Goal: Task Accomplishment & Management: Manage account settings

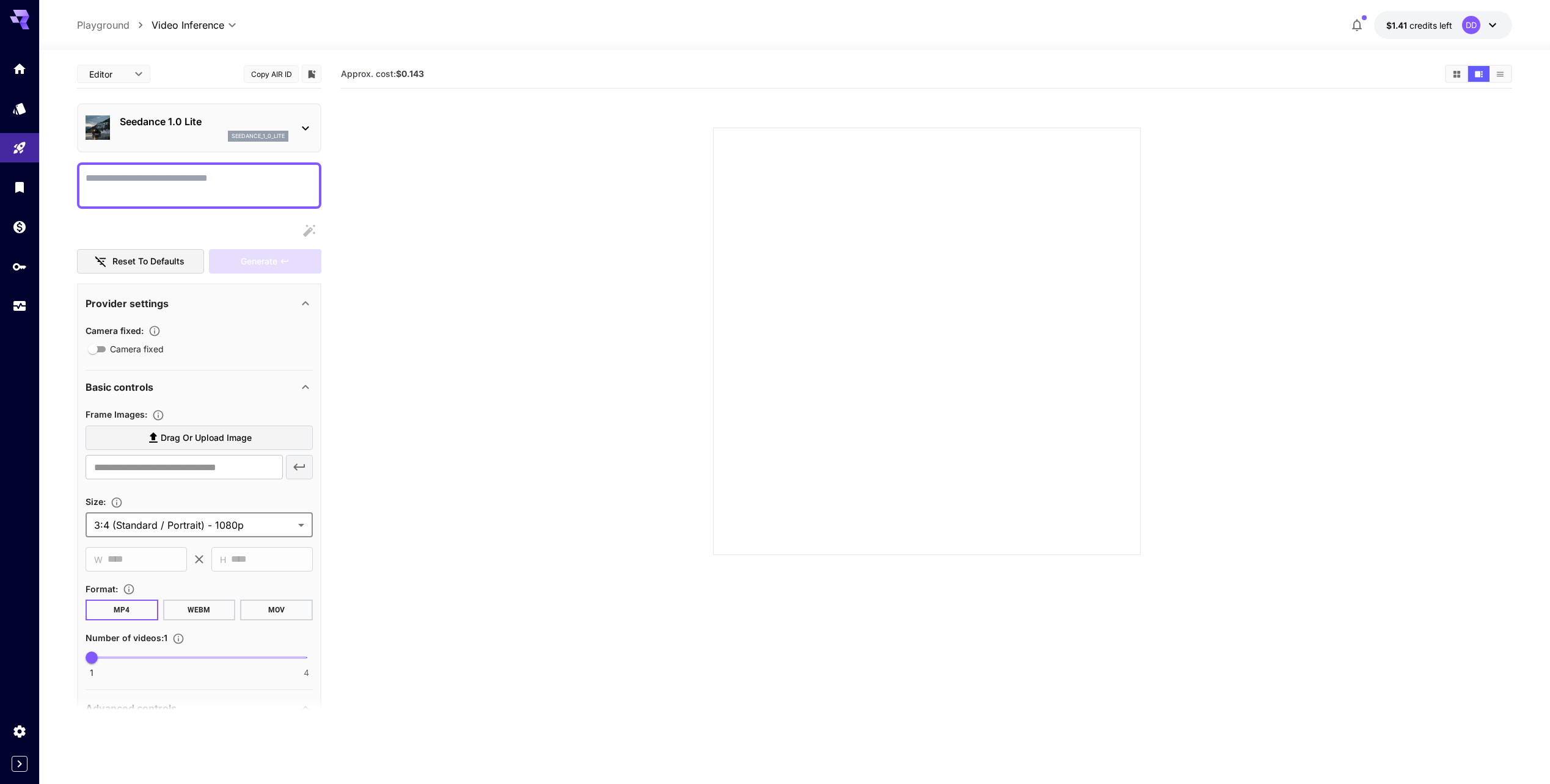
click at [1401, 27] on span "$1.41" at bounding box center [1398, 25] width 23 height 11
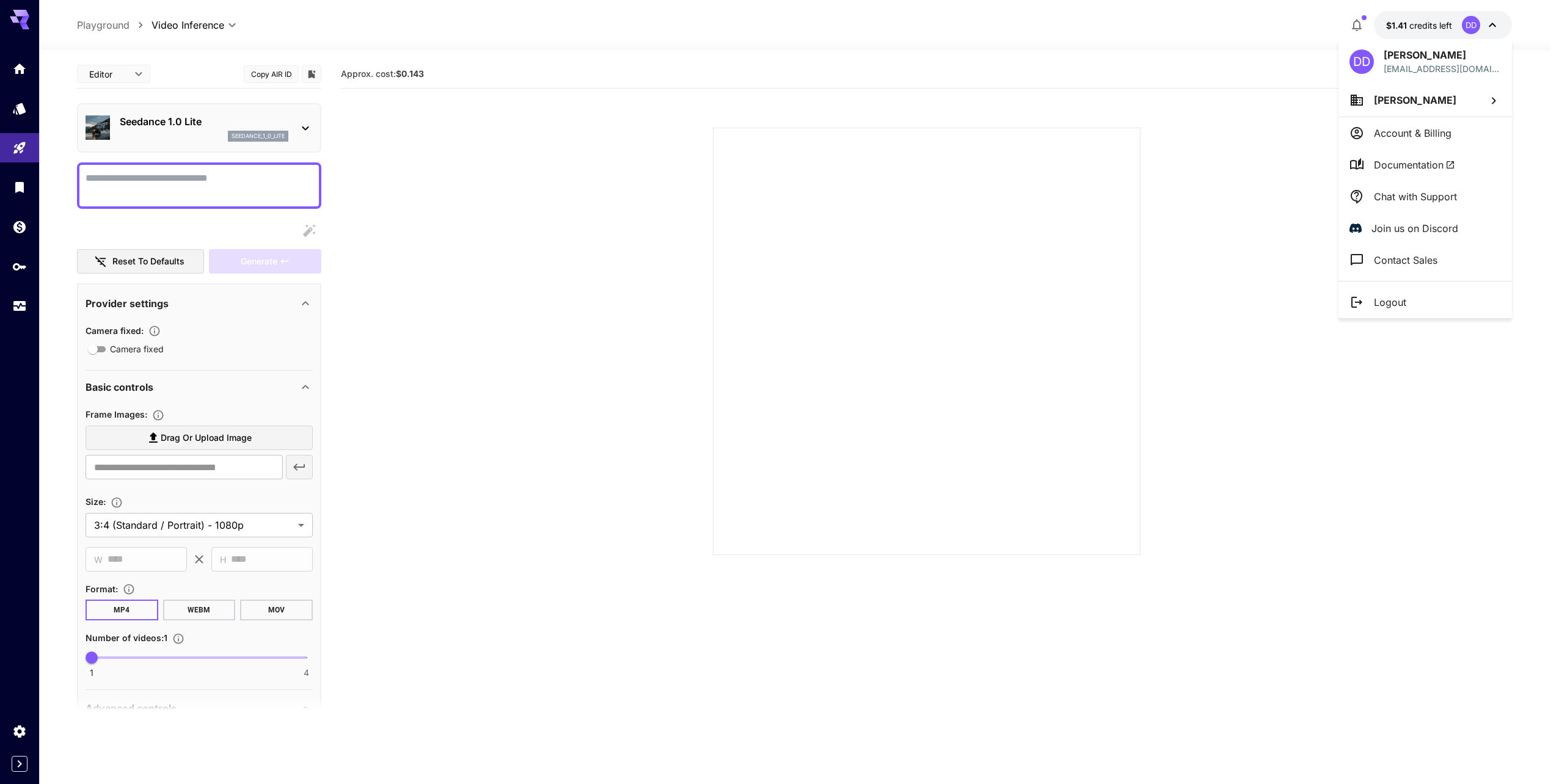
click at [1388, 133] on p "Account & Billing" at bounding box center [1413, 133] width 78 height 15
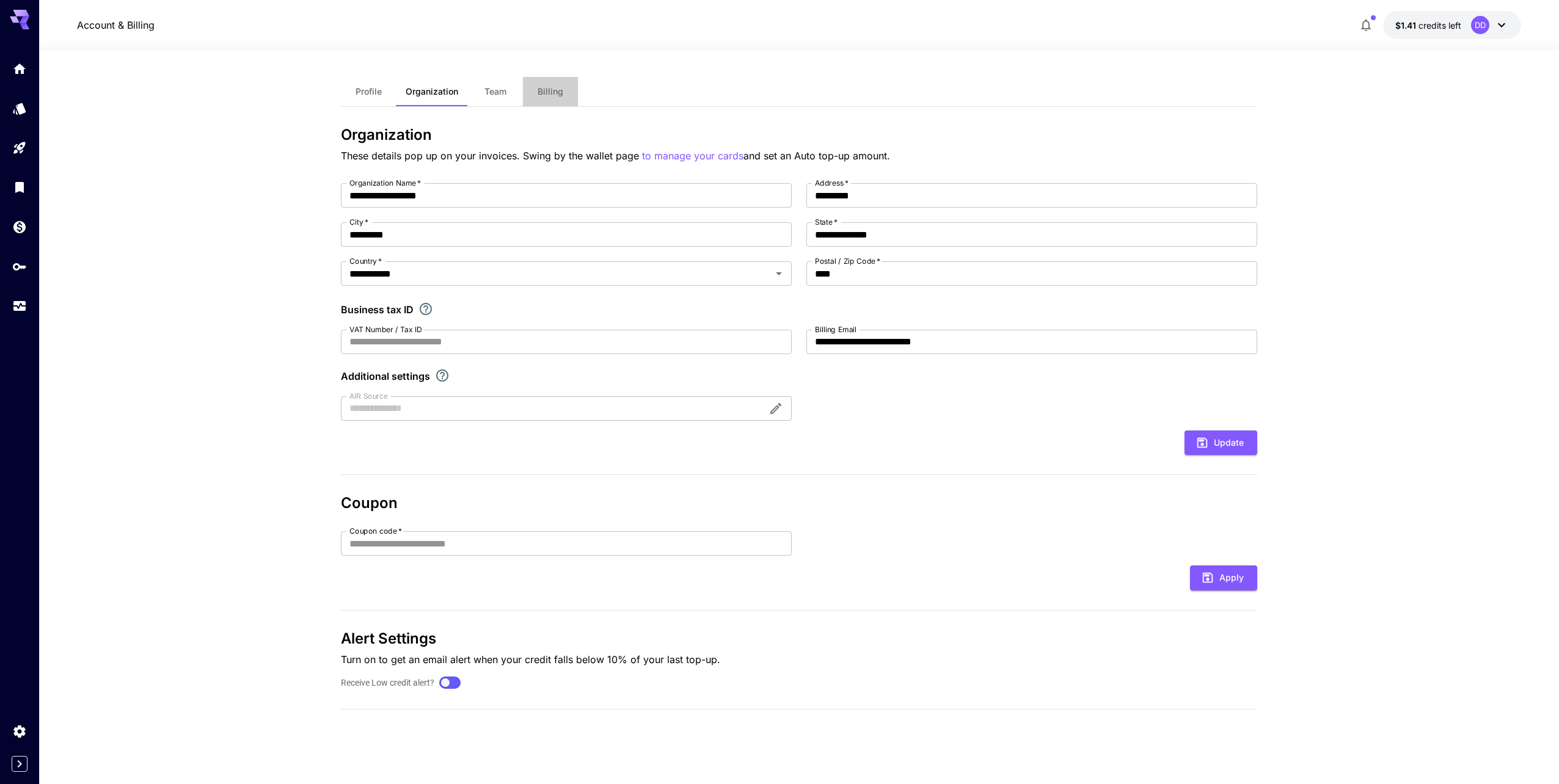
click at [558, 96] on span "Billing" at bounding box center [550, 91] width 26 height 11
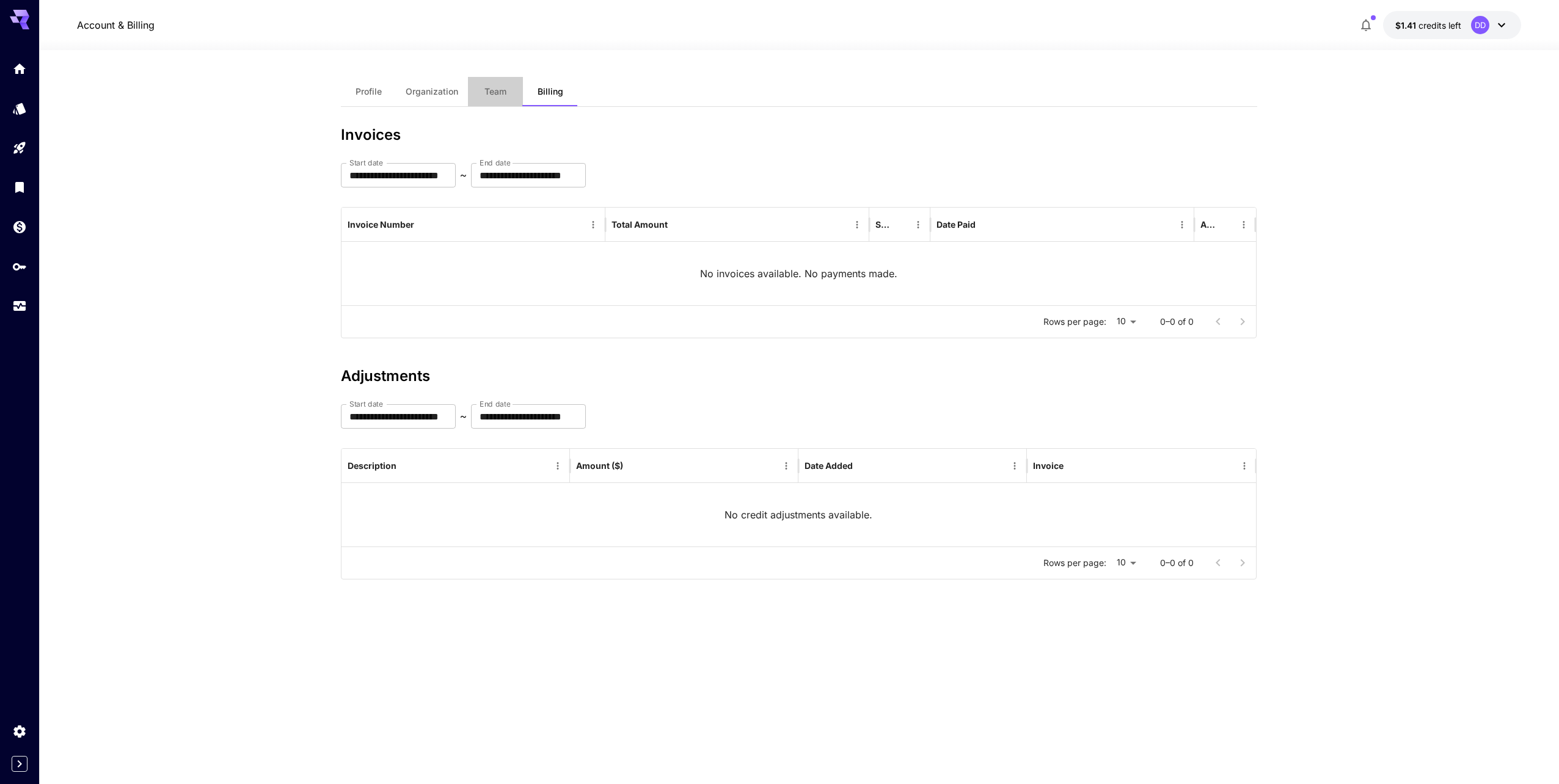
click at [498, 93] on span "Team" at bounding box center [495, 91] width 22 height 11
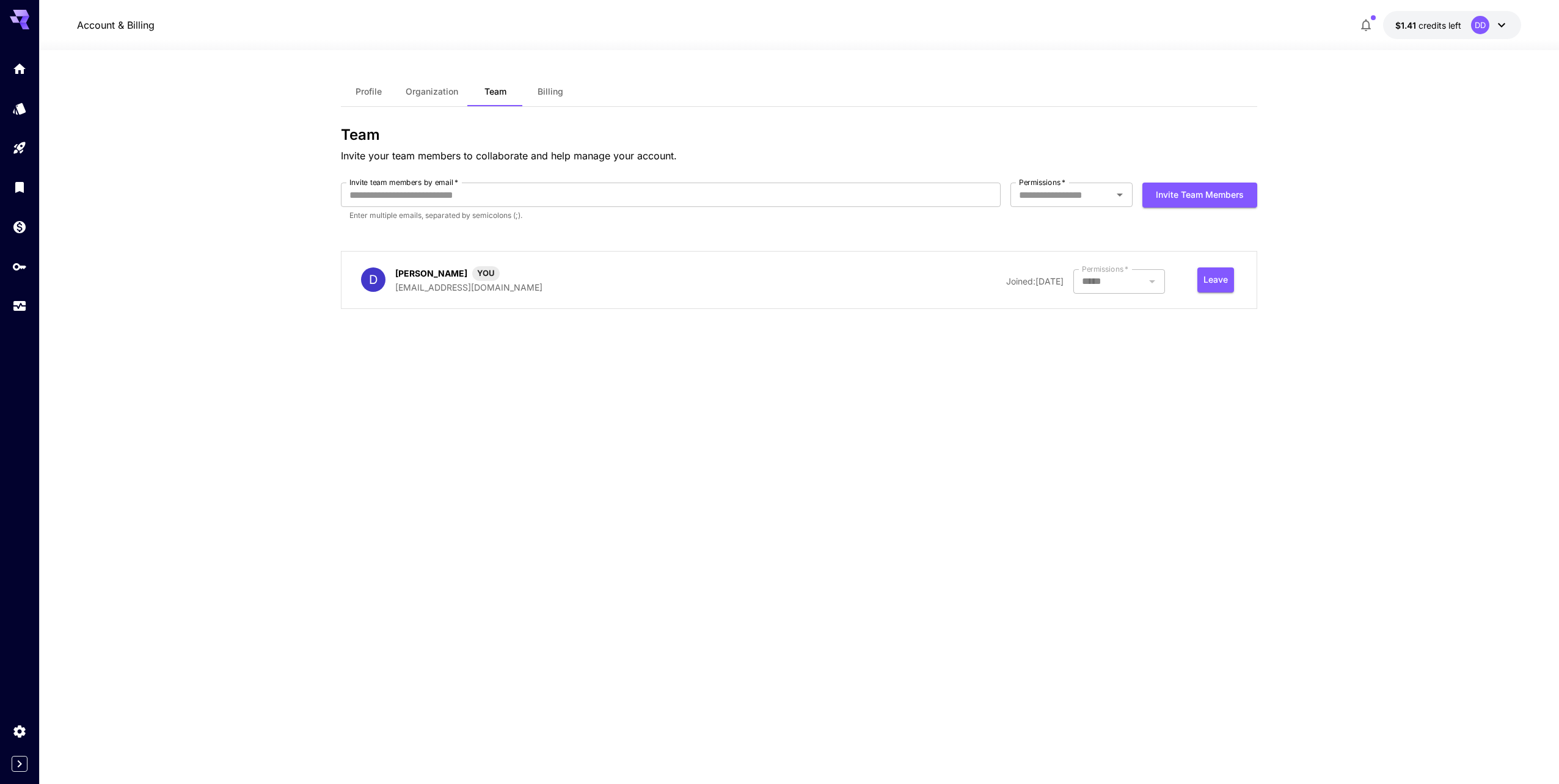
click at [353, 93] on button "Profile" at bounding box center [368, 91] width 55 height 29
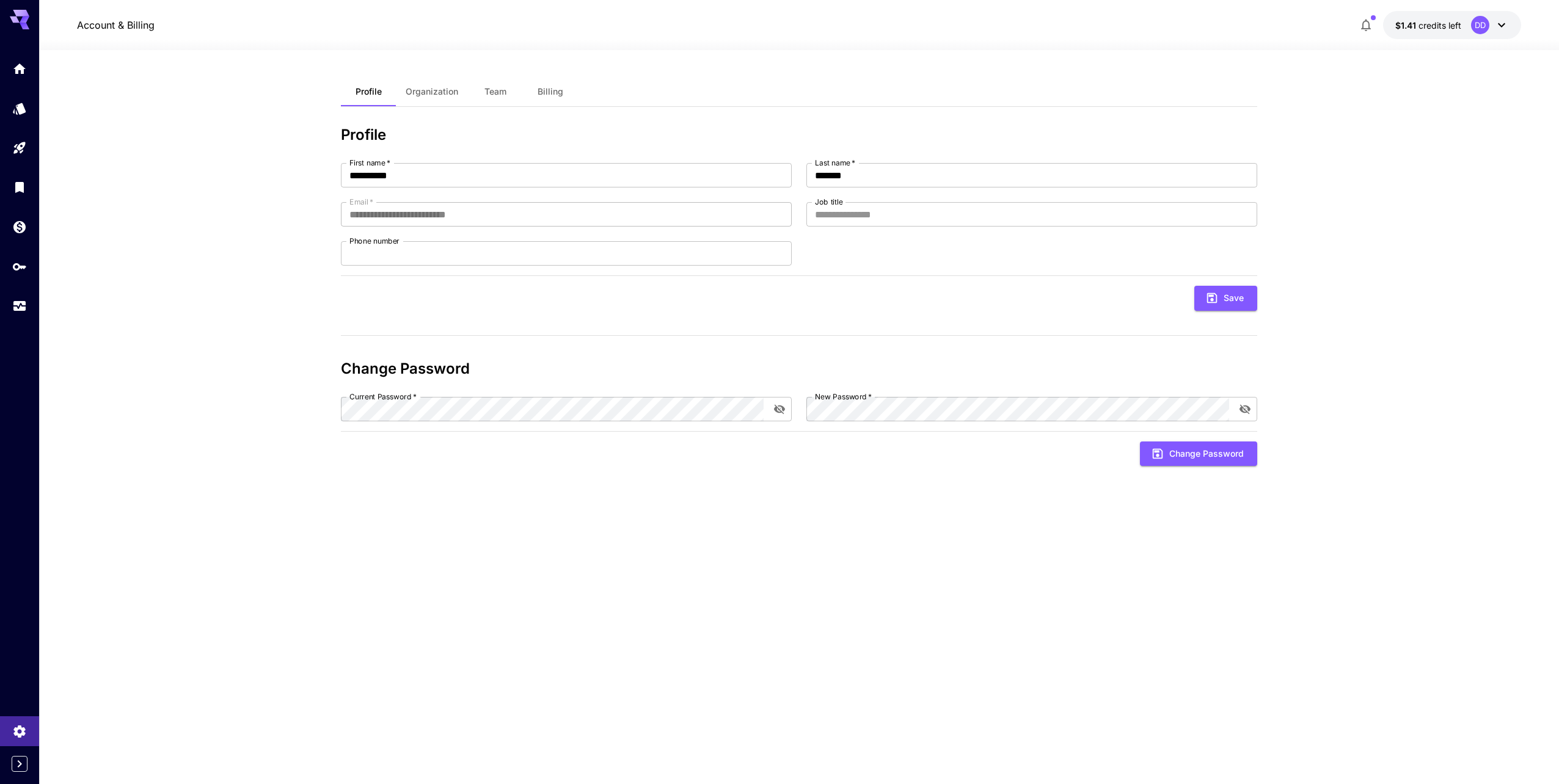
click at [444, 92] on span "Organization" at bounding box center [432, 91] width 53 height 11
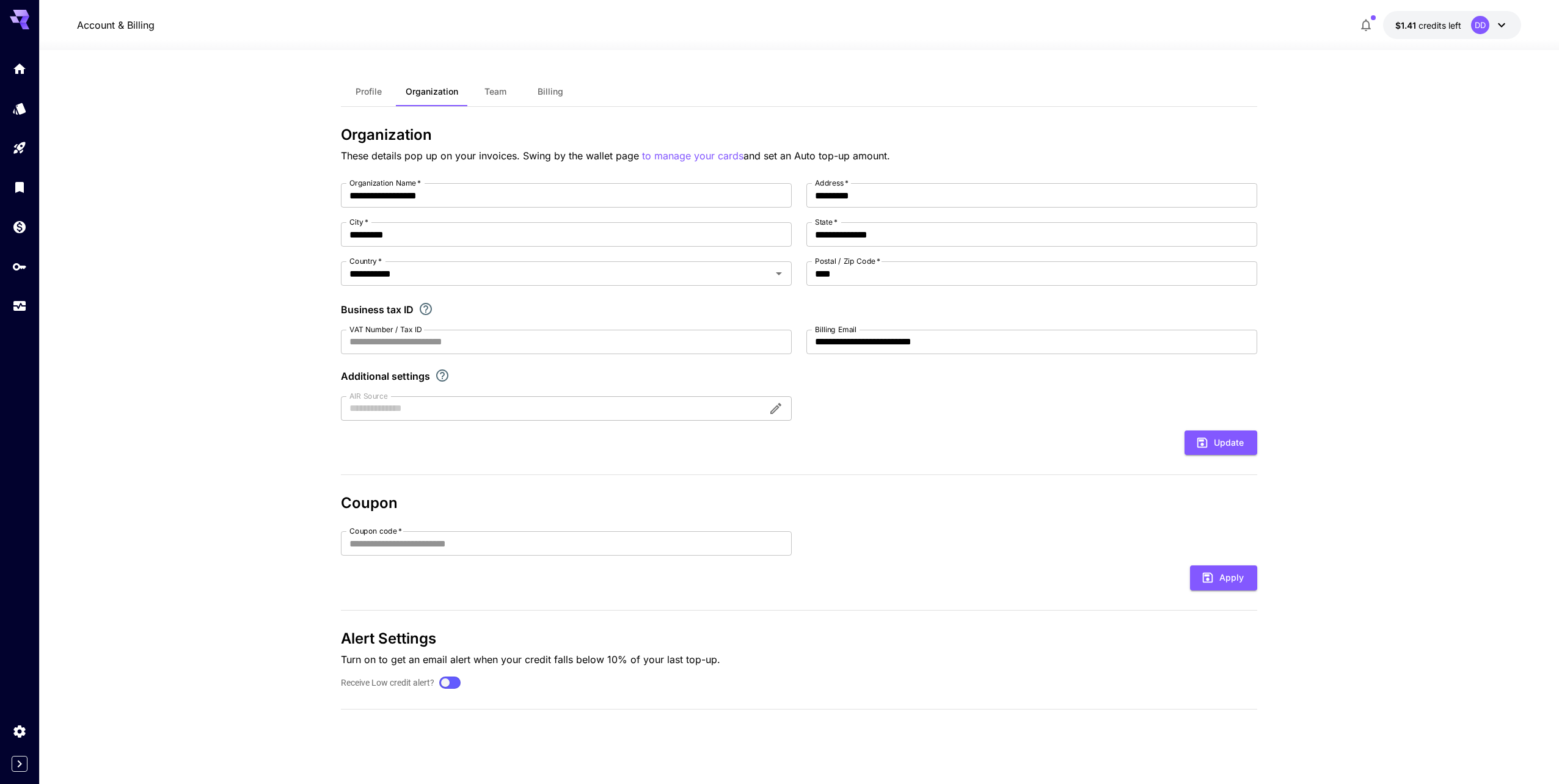
click at [493, 91] on span "Team" at bounding box center [495, 91] width 22 height 11
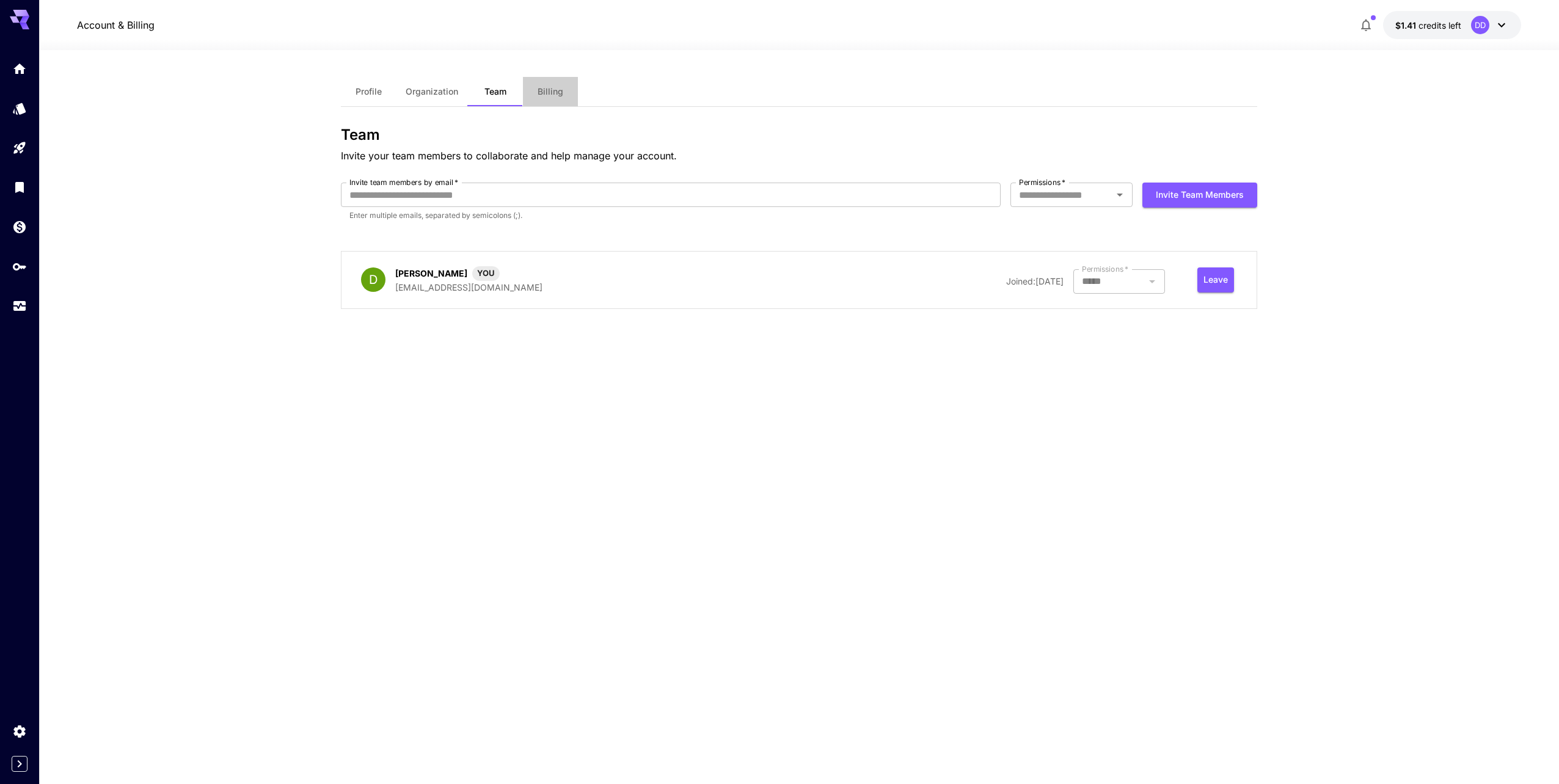
click at [568, 93] on button "Billing" at bounding box center [550, 91] width 55 height 29
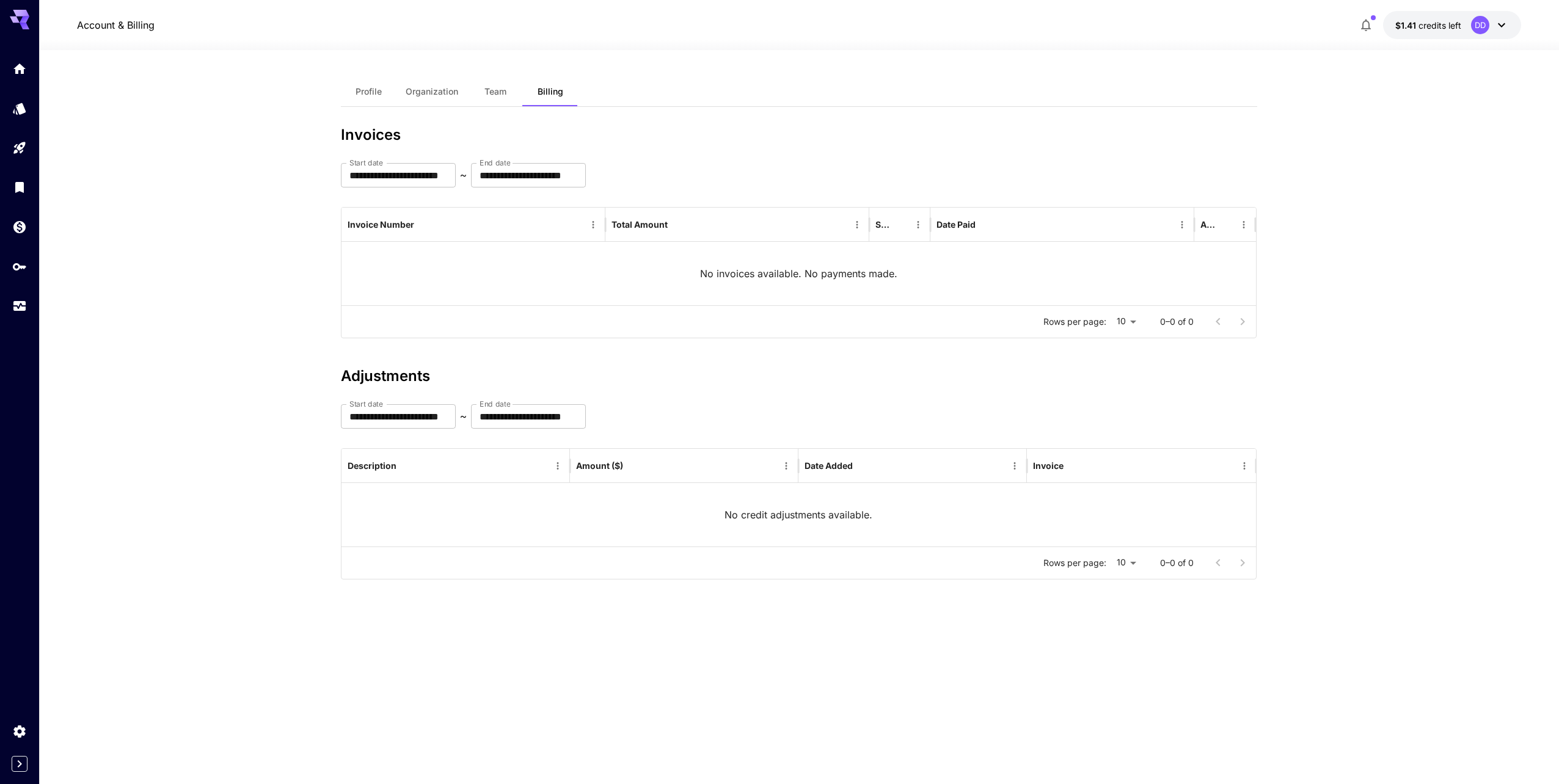
click at [1362, 22] on icon "button" at bounding box center [1367, 25] width 15 height 15
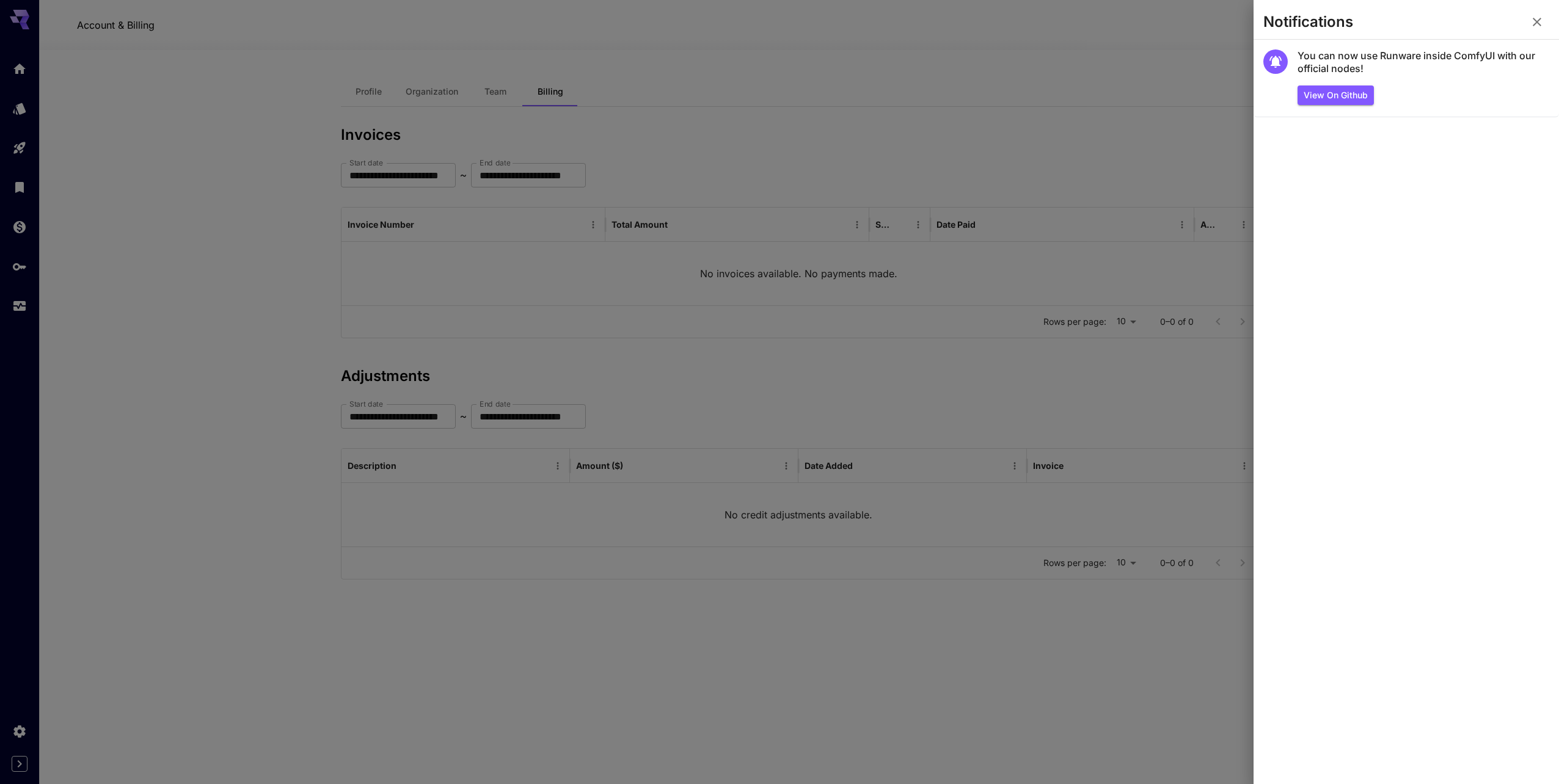
click at [1539, 21] on icon "button" at bounding box center [1538, 22] width 15 height 15
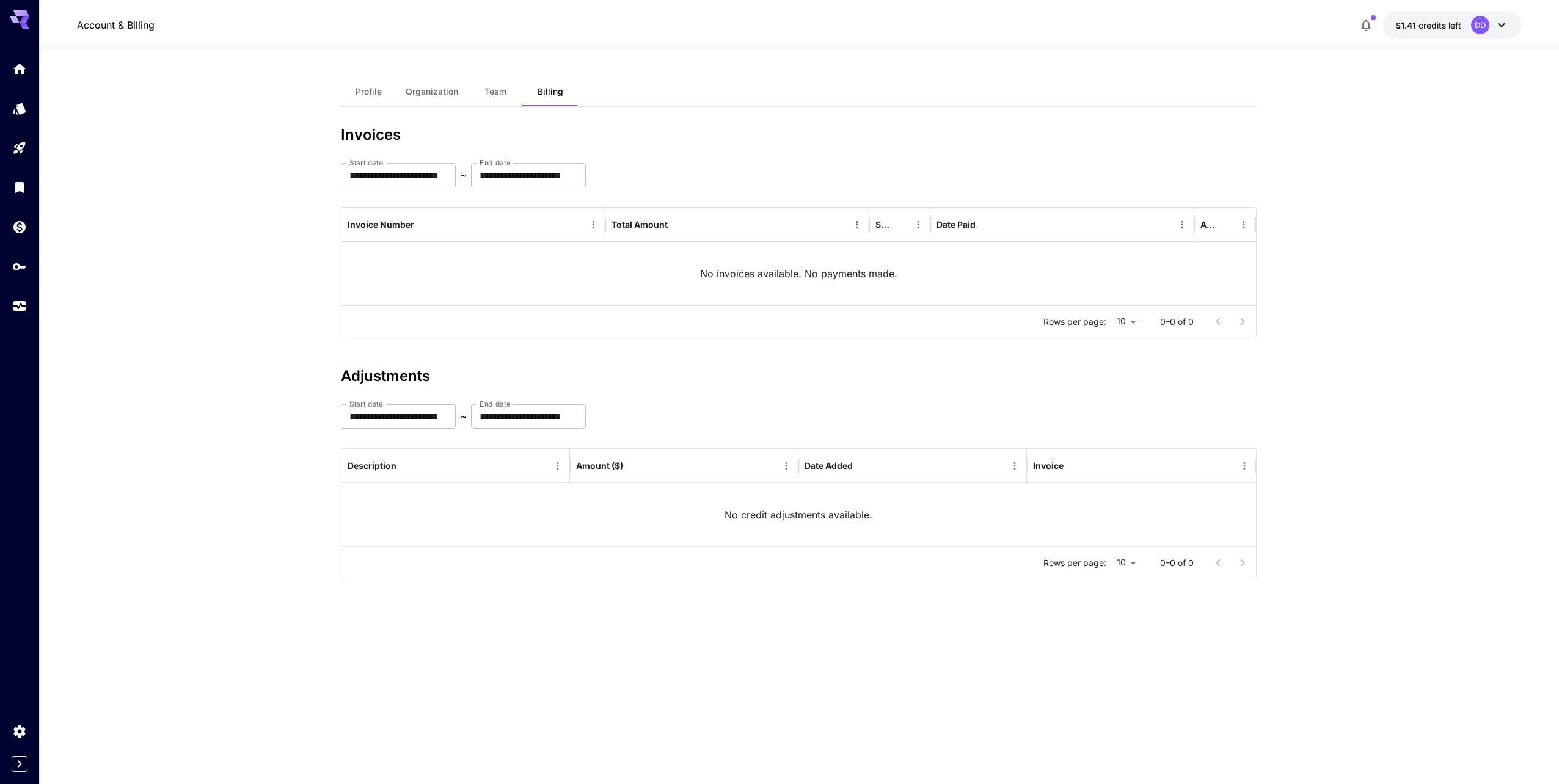
click at [1505, 20] on icon at bounding box center [1502, 25] width 15 height 15
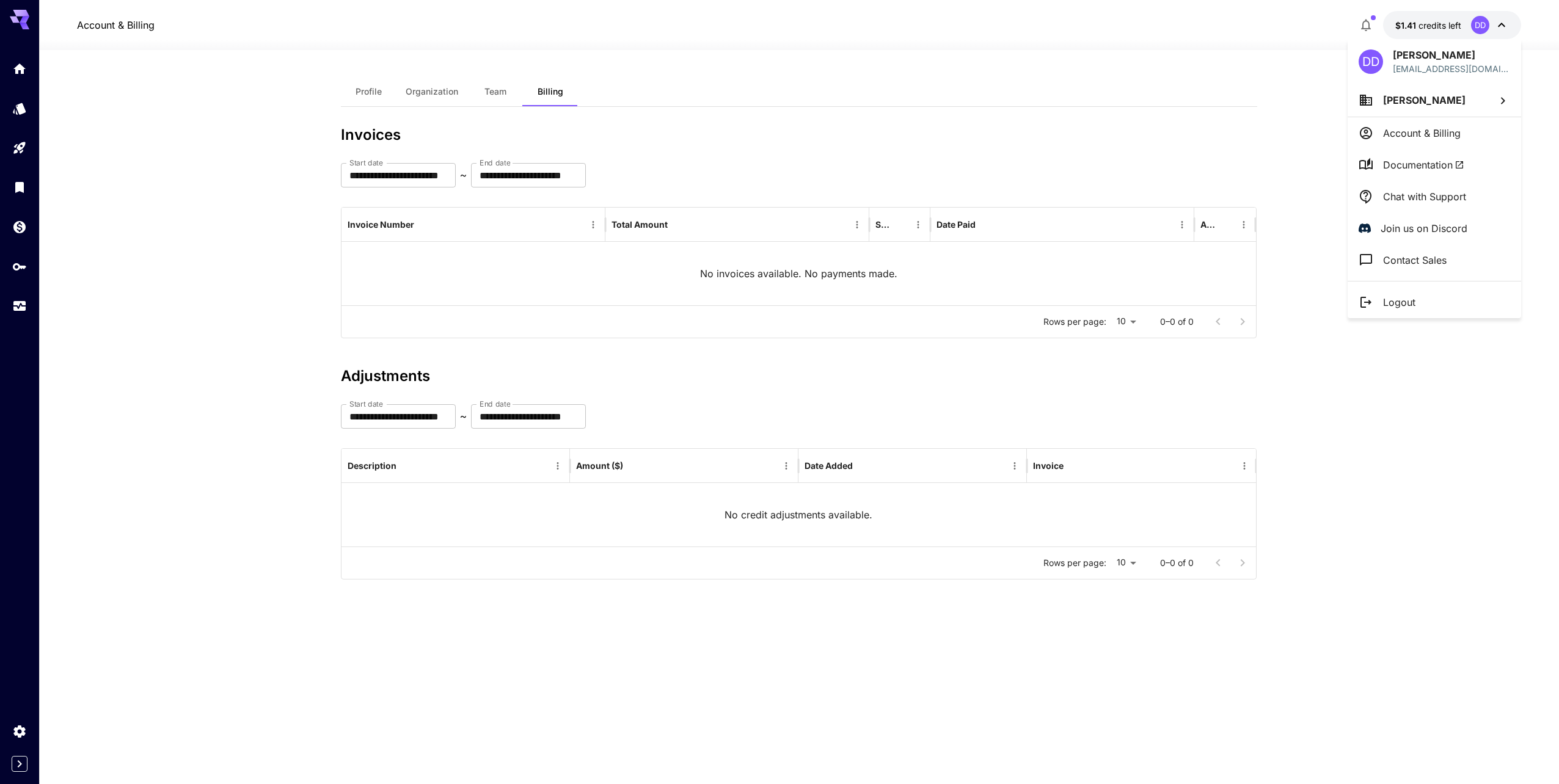
click at [17, 231] on div at bounding box center [779, 392] width 1559 height 784
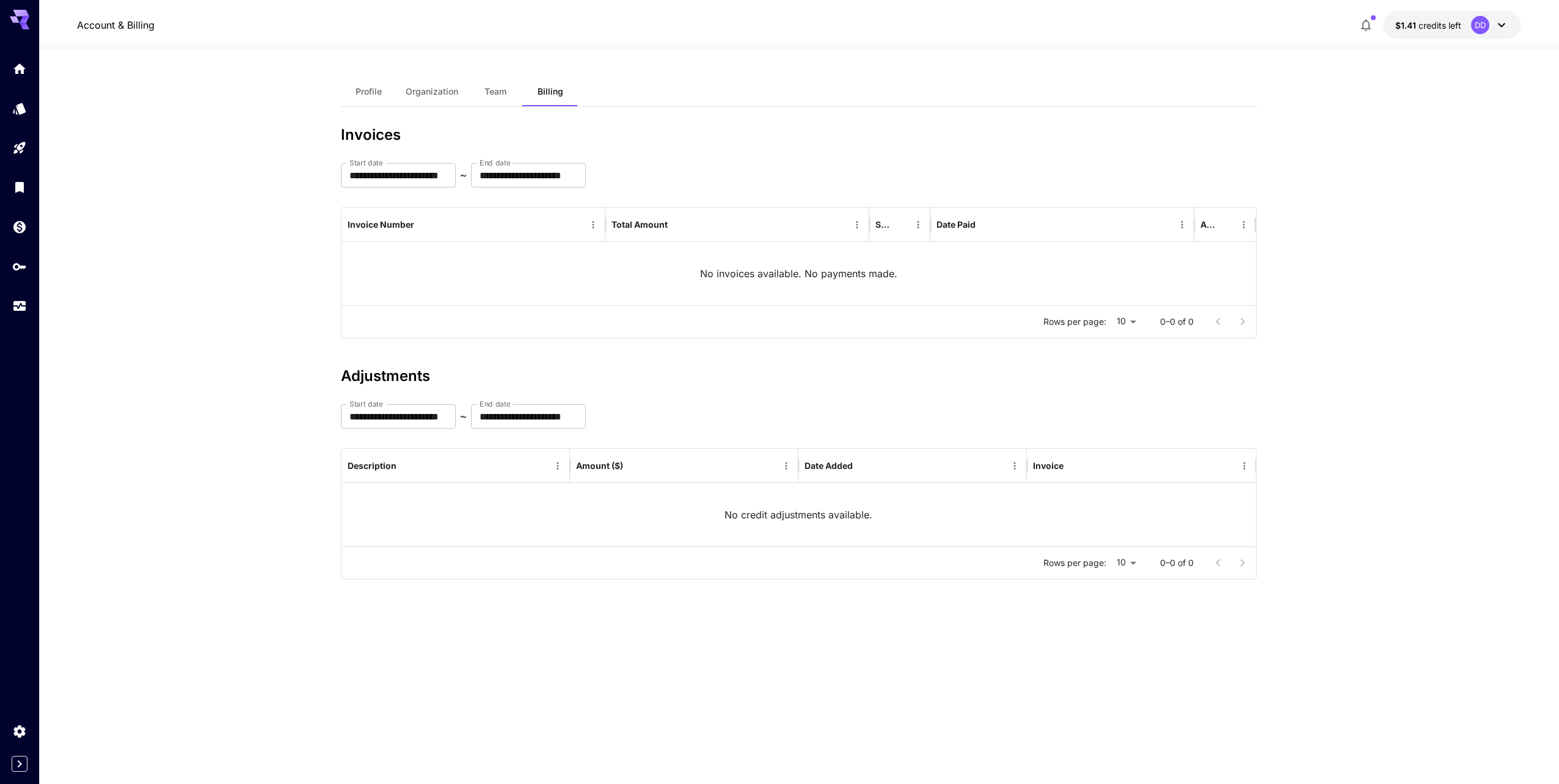
click at [116, 233] on section "**********" at bounding box center [799, 417] width 1520 height 734
click at [27, 179] on icon "Library" at bounding box center [21, 184] width 15 height 15
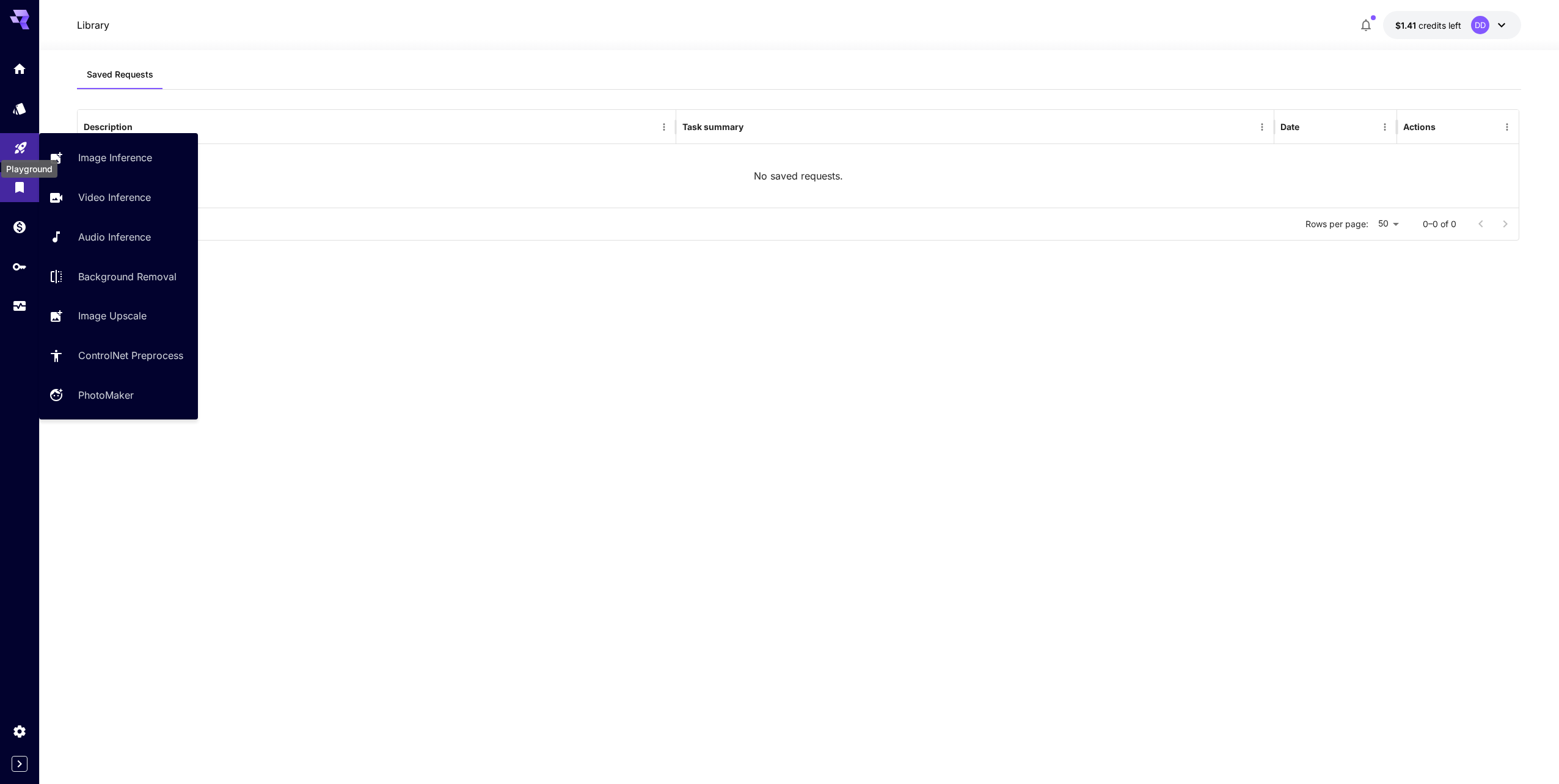
click at [20, 140] on icon "Playground" at bounding box center [21, 145] width 15 height 15
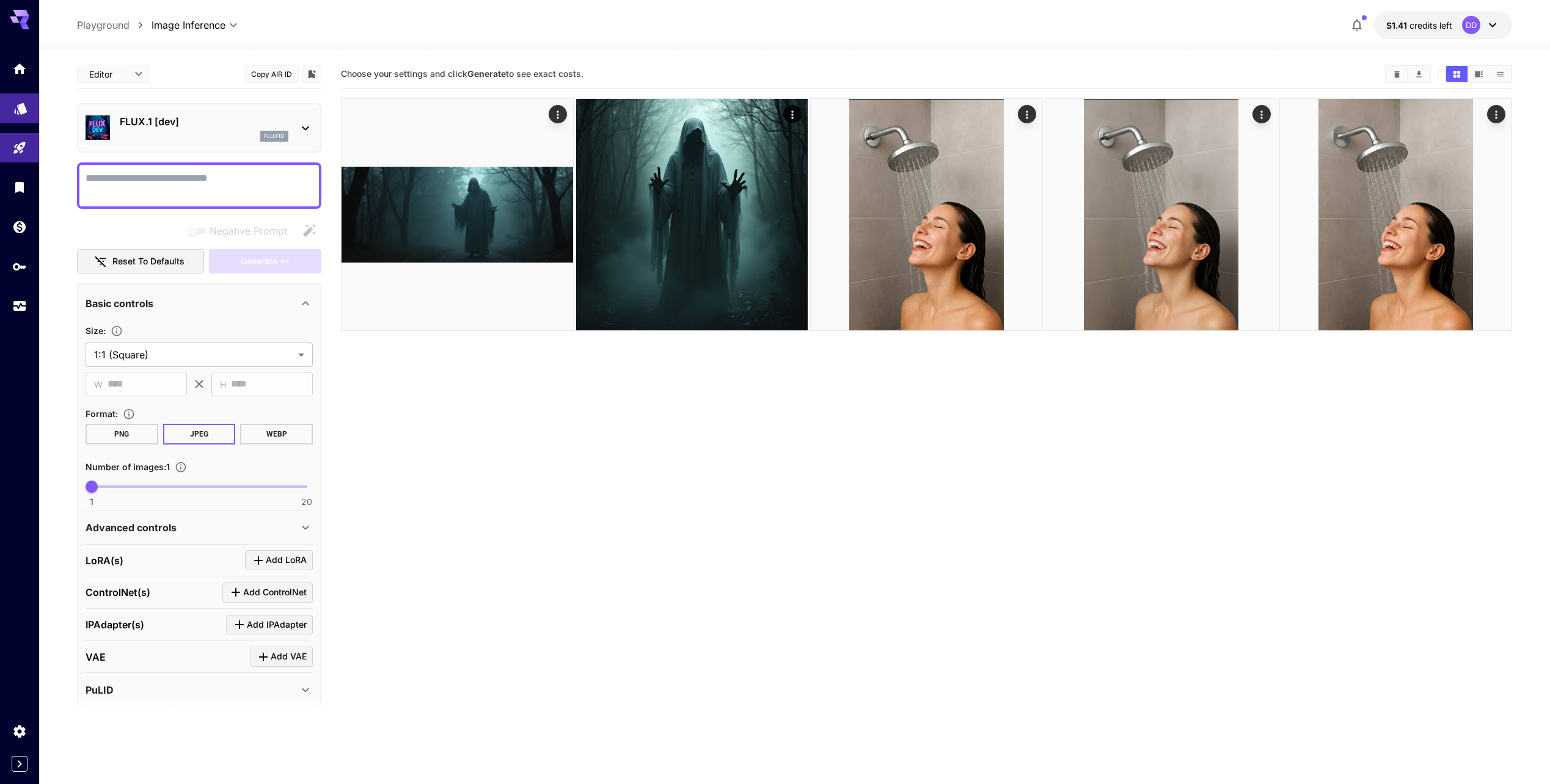
click at [36, 107] on link at bounding box center [19, 108] width 39 height 30
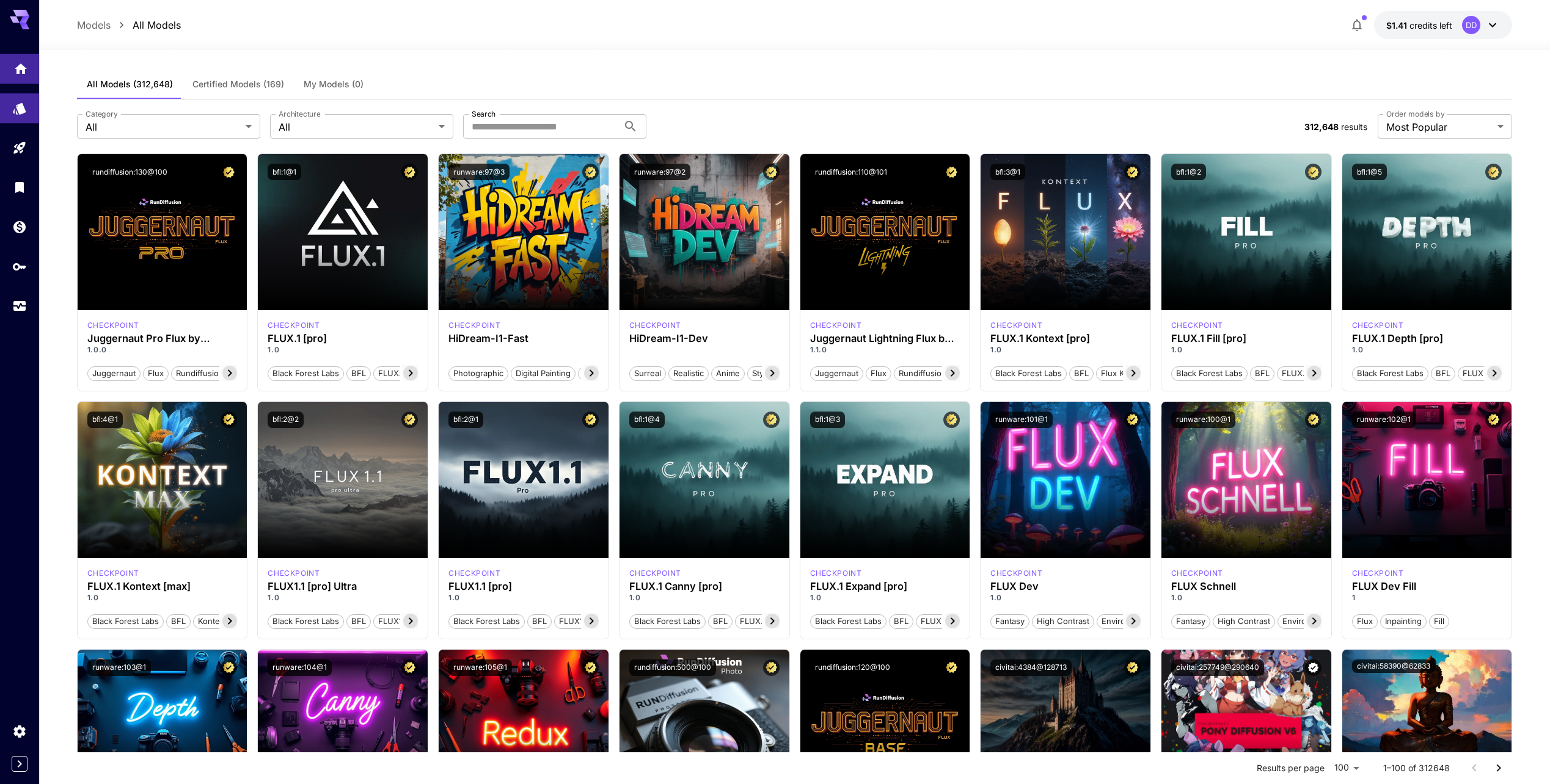
click at [18, 73] on link at bounding box center [19, 69] width 39 height 30
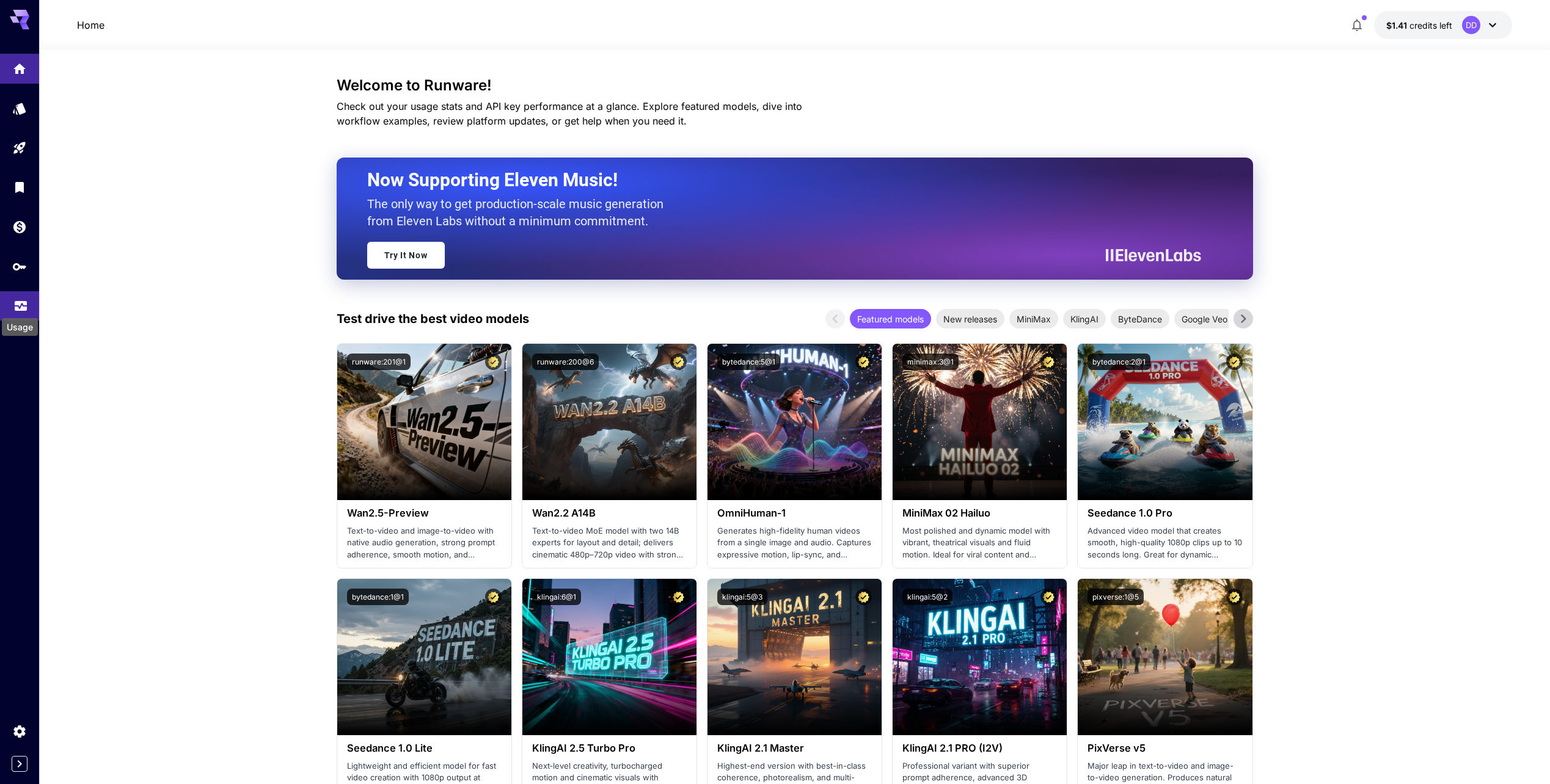
click at [14, 309] on icon "Usage" at bounding box center [21, 303] width 15 height 15
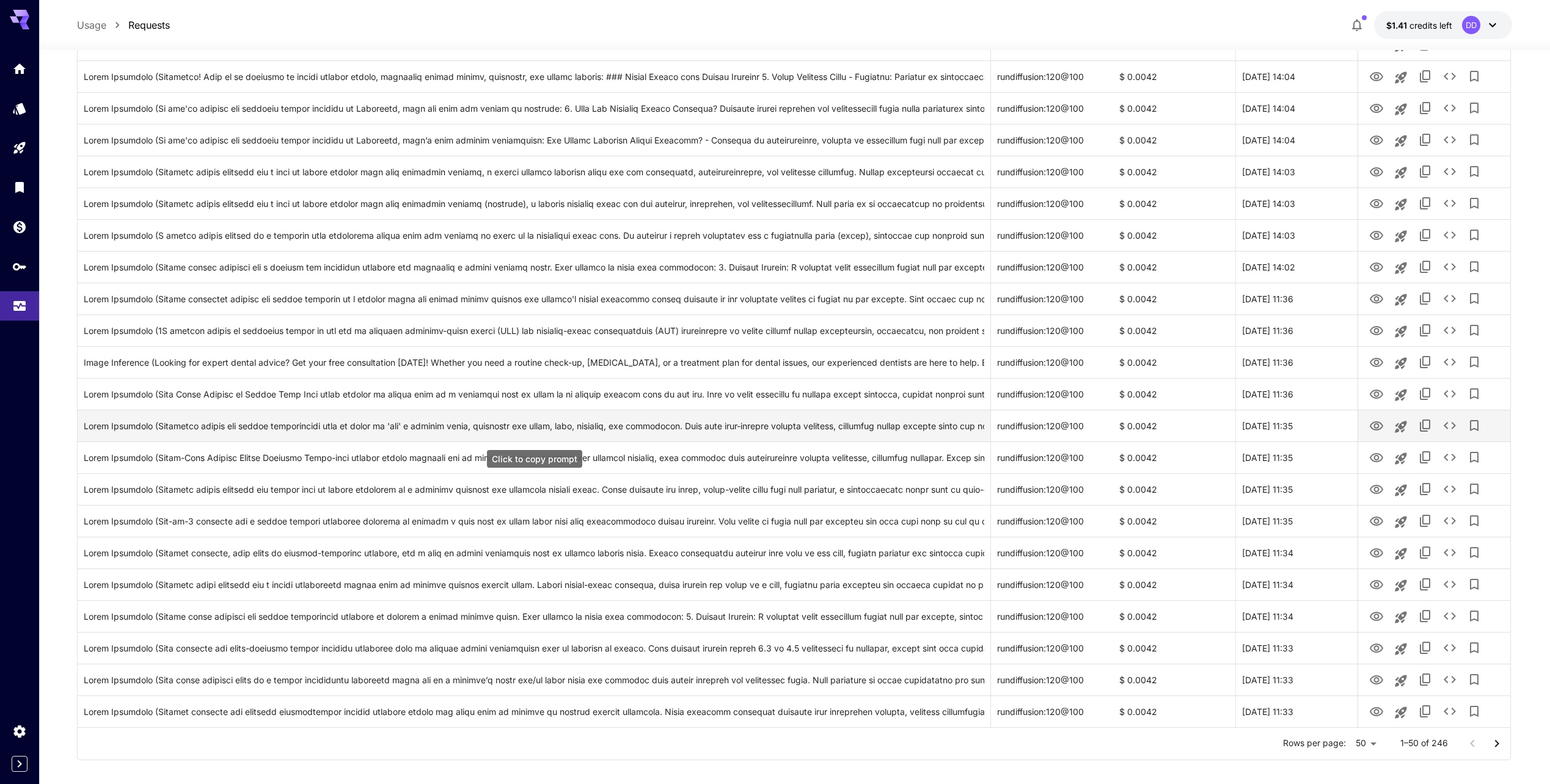
scroll to position [1114, 0]
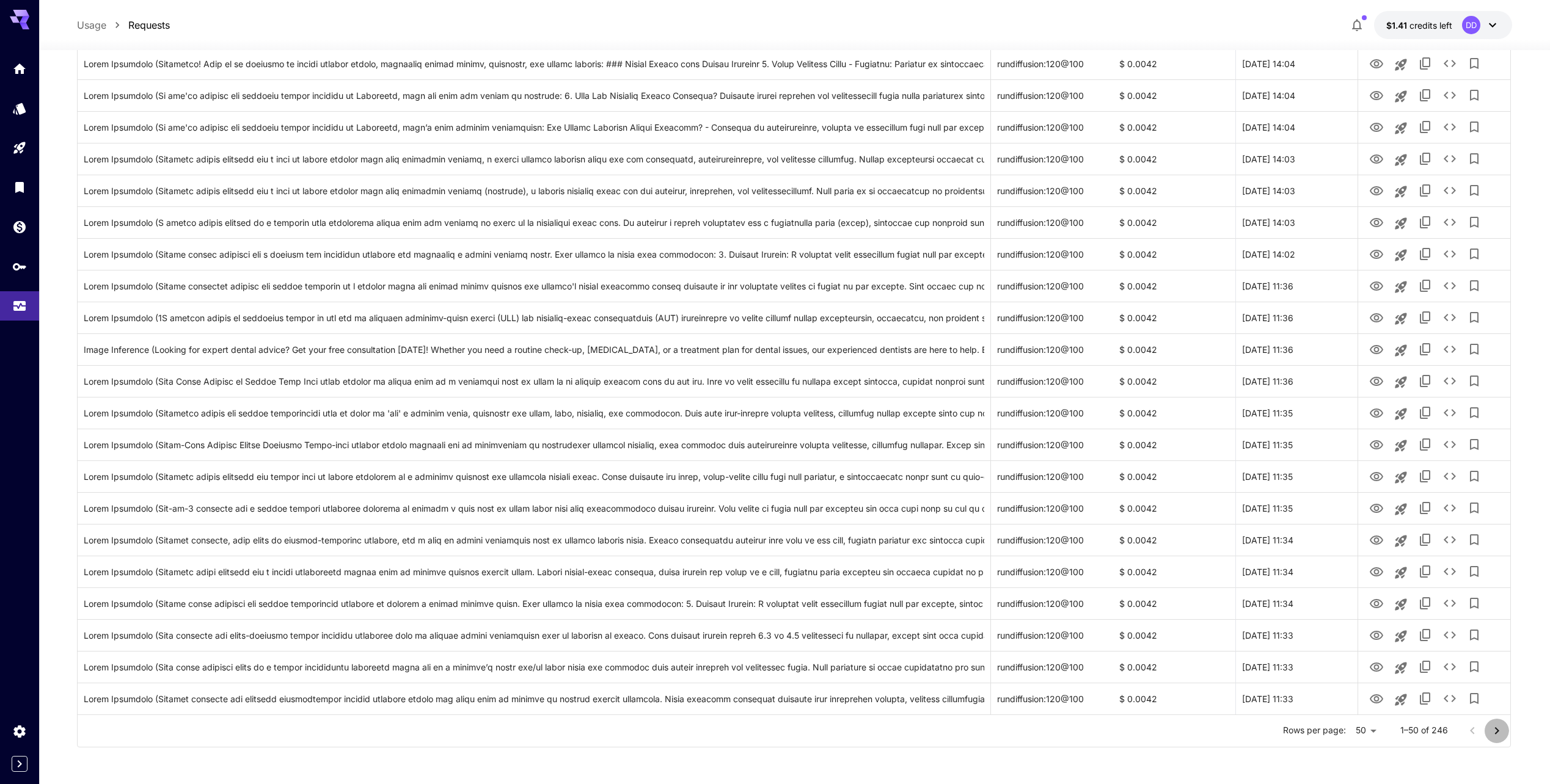
click at [1504, 735] on icon "Go to next page" at bounding box center [1497, 731] width 15 height 15
click at [1503, 735] on icon "Go to next page" at bounding box center [1497, 731] width 15 height 15
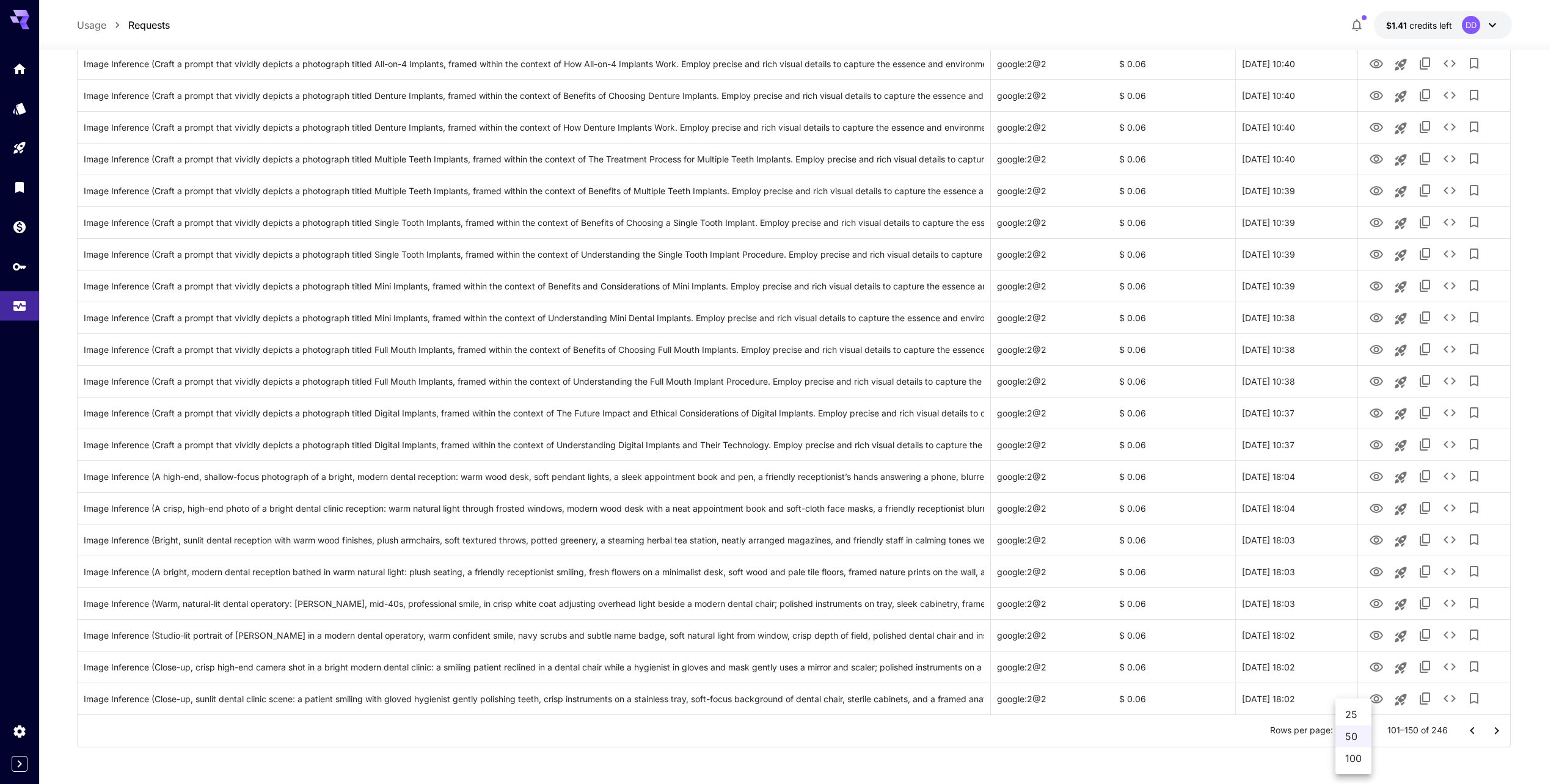
click at [1347, 764] on li "100" at bounding box center [1353, 758] width 36 height 22
type input "***"
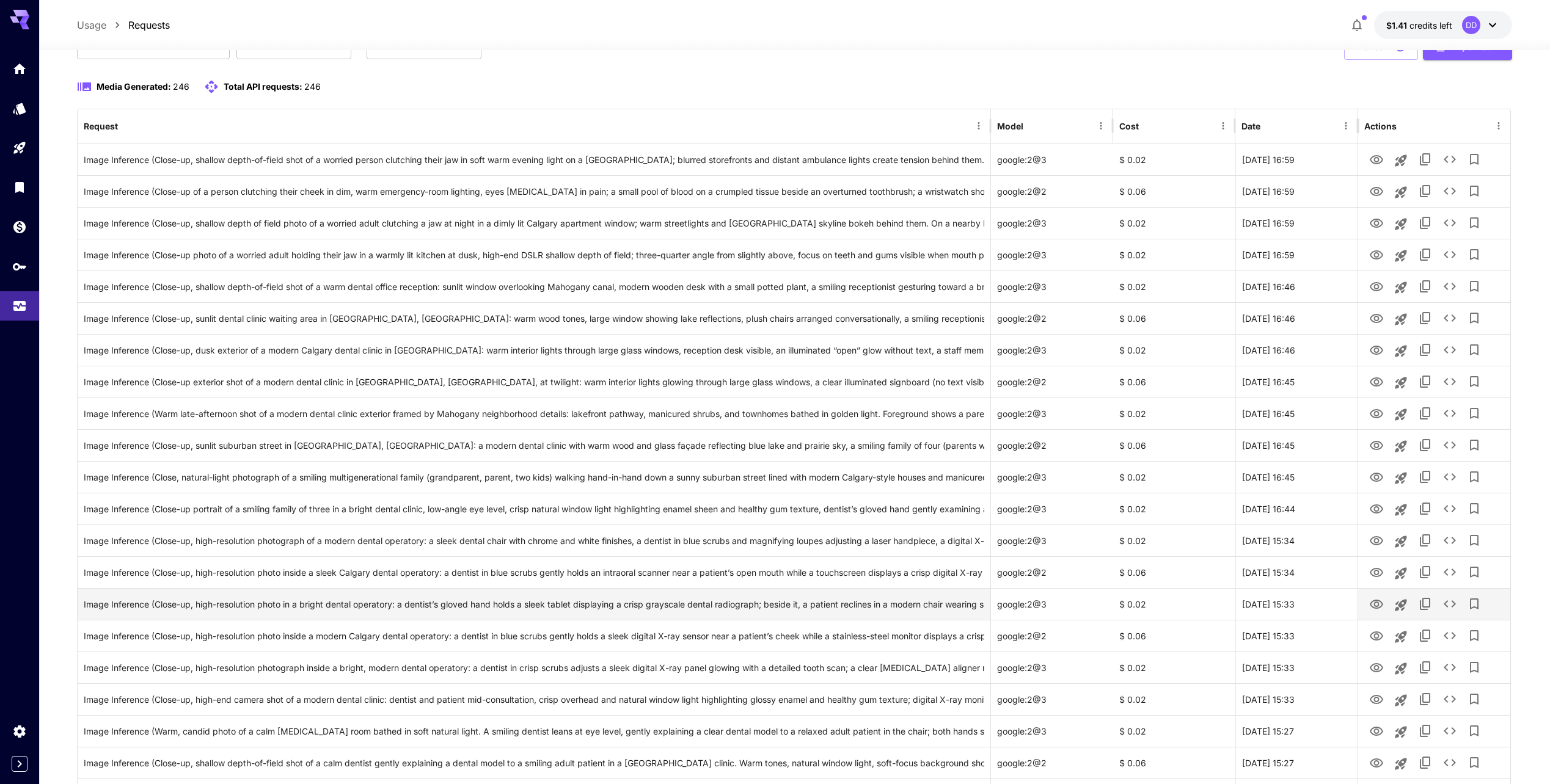
scroll to position [0, 0]
